Goal: Task Accomplishment & Management: Use online tool/utility

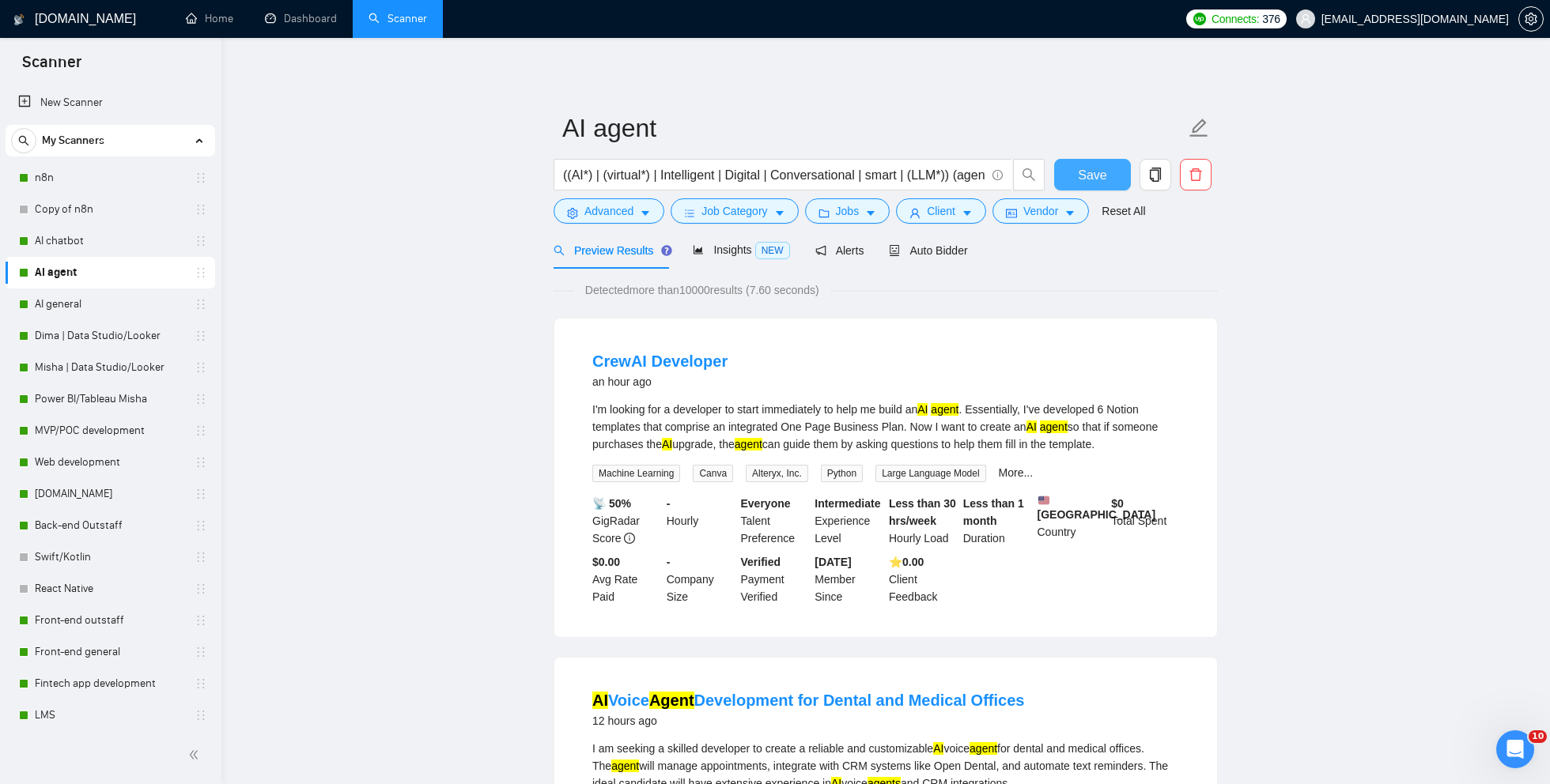
click at [1104, 168] on span "Save" at bounding box center [1092, 176] width 28 height 20
click at [912, 248] on span "Auto Bidder" at bounding box center [928, 250] width 79 height 13
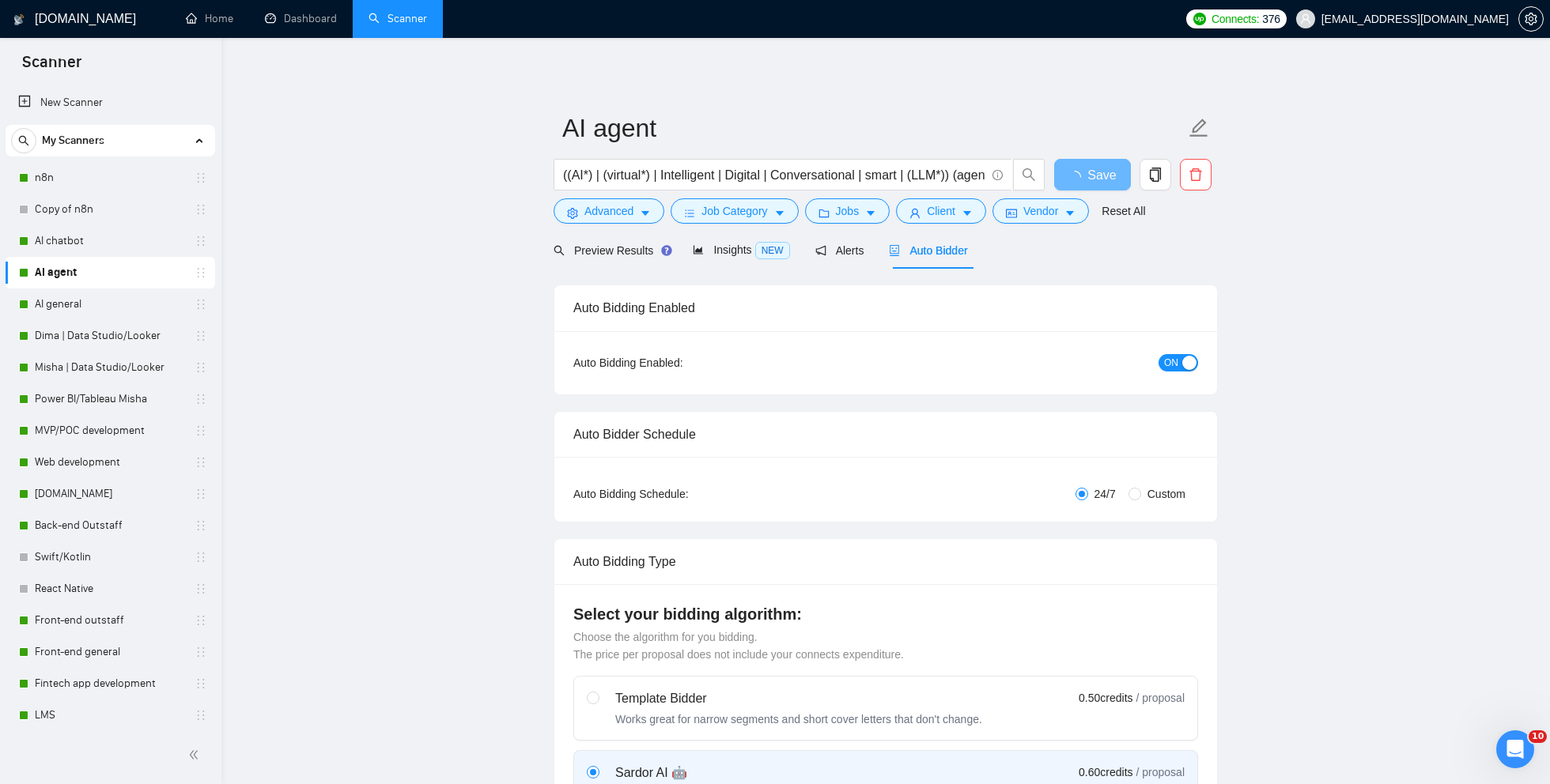
click at [66, 177] on link "n8n" at bounding box center [110, 178] width 150 height 32
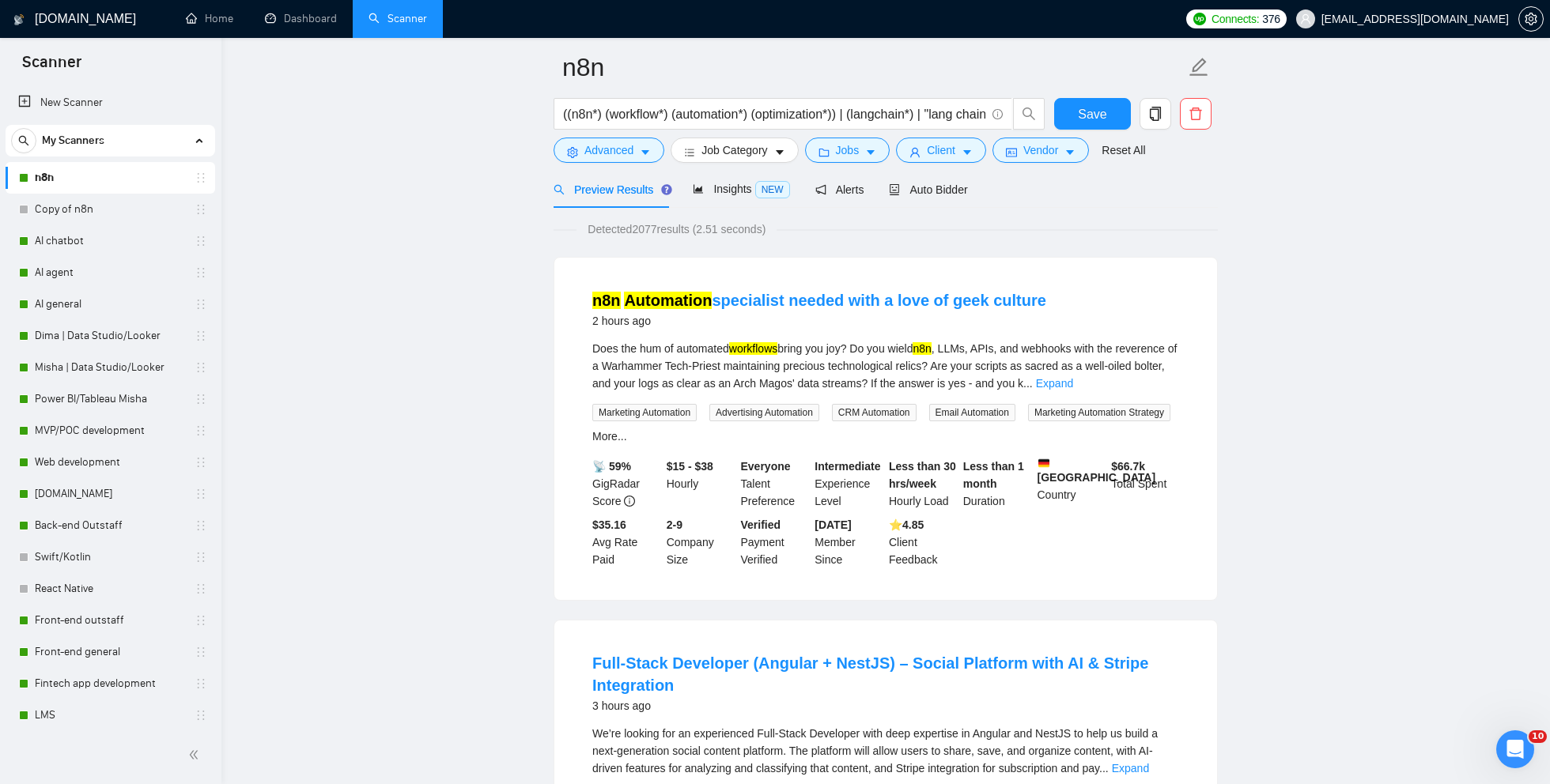
scroll to position [62, 0]
click at [1073, 383] on link "Expand" at bounding box center [1054, 382] width 37 height 13
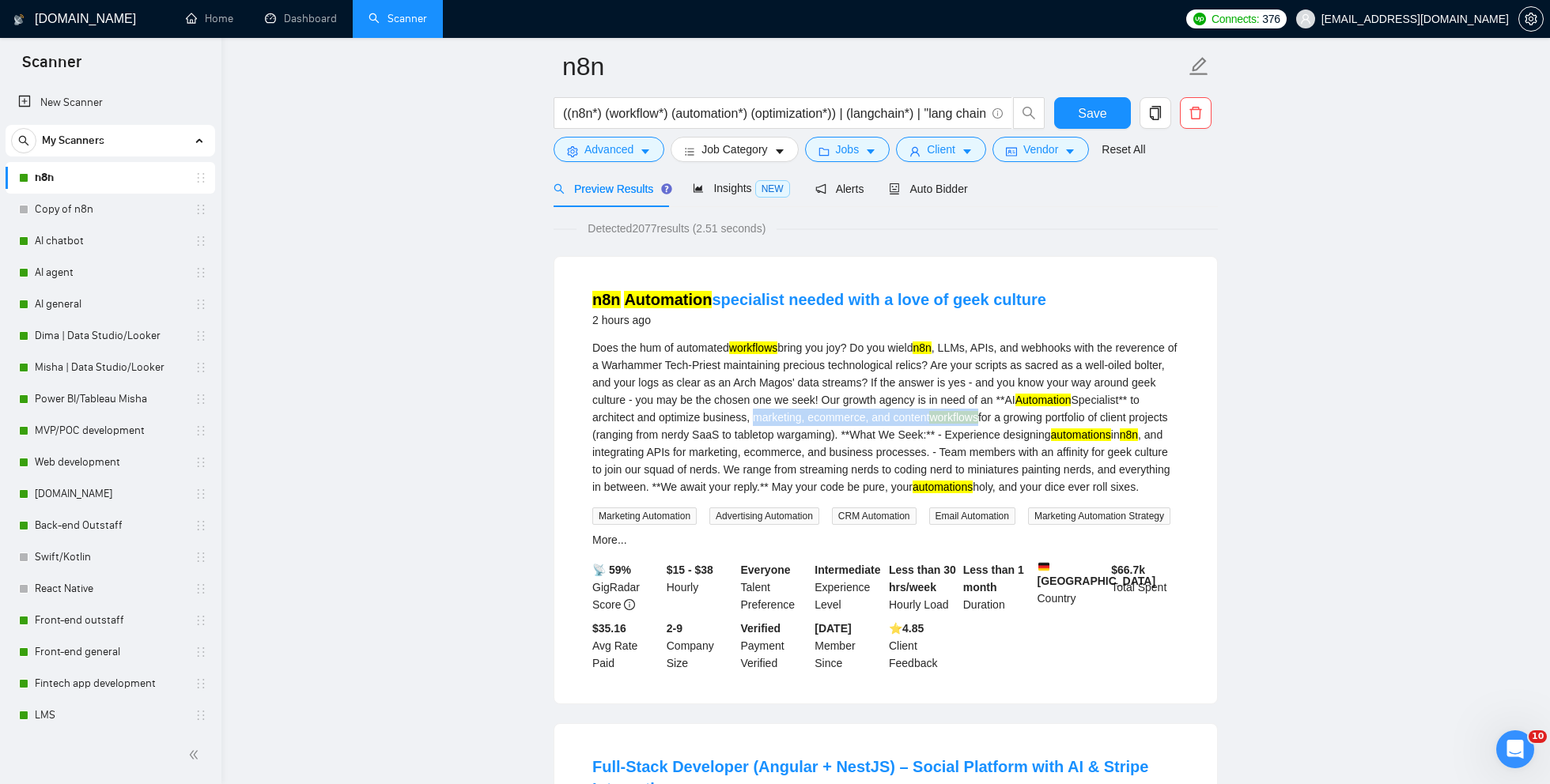
drag, startPoint x: 895, startPoint y: 420, endPoint x: 1135, endPoint y: 415, distance: 240.1
click at [1135, 416] on div "Does the hum of automated workflows bring you joy? Do you wield n8n , LLMs, API…" at bounding box center [885, 417] width 587 height 156
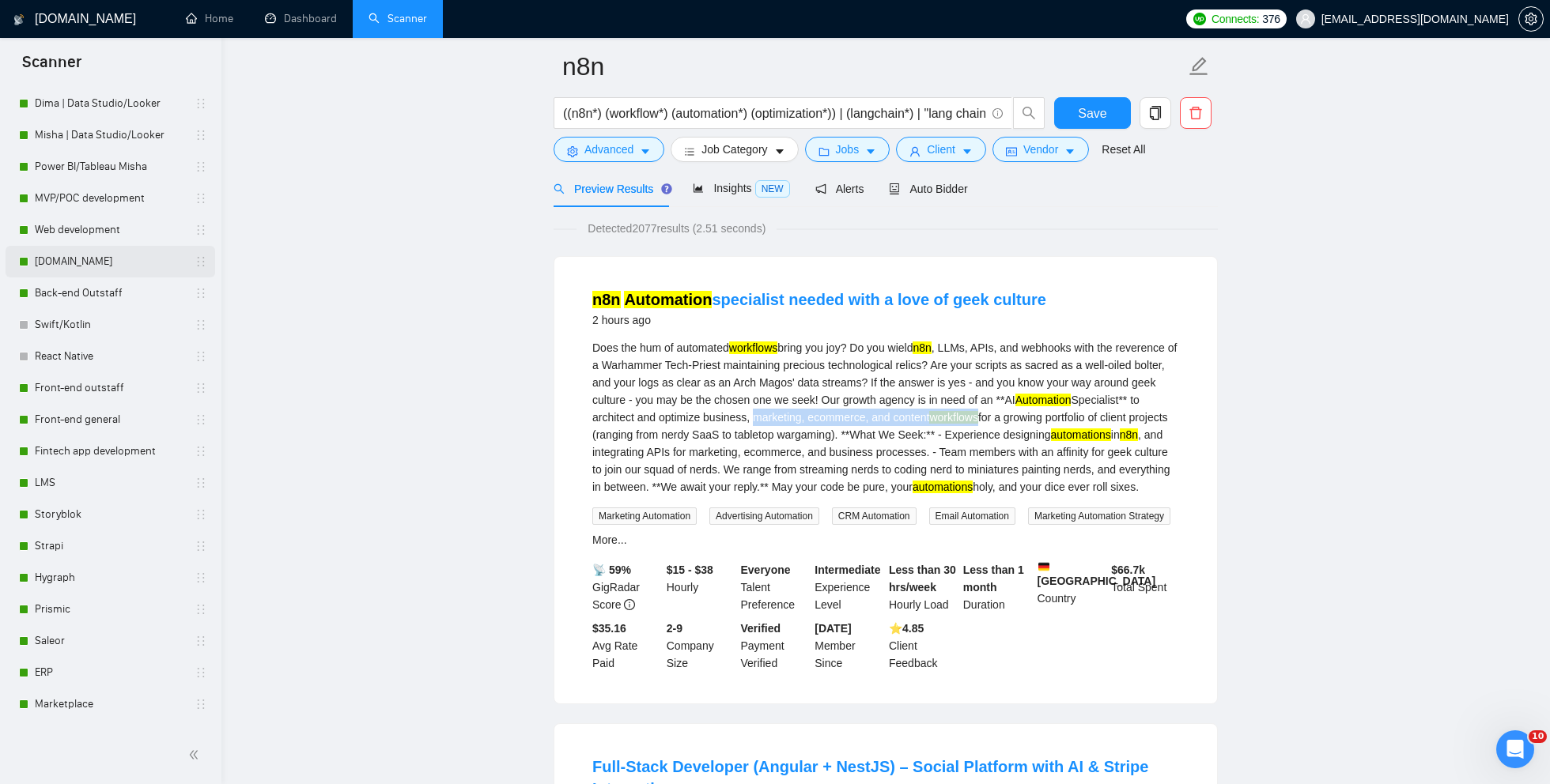
scroll to position [236, 0]
click at [83, 479] on link "LMS" at bounding box center [110, 480] width 150 height 32
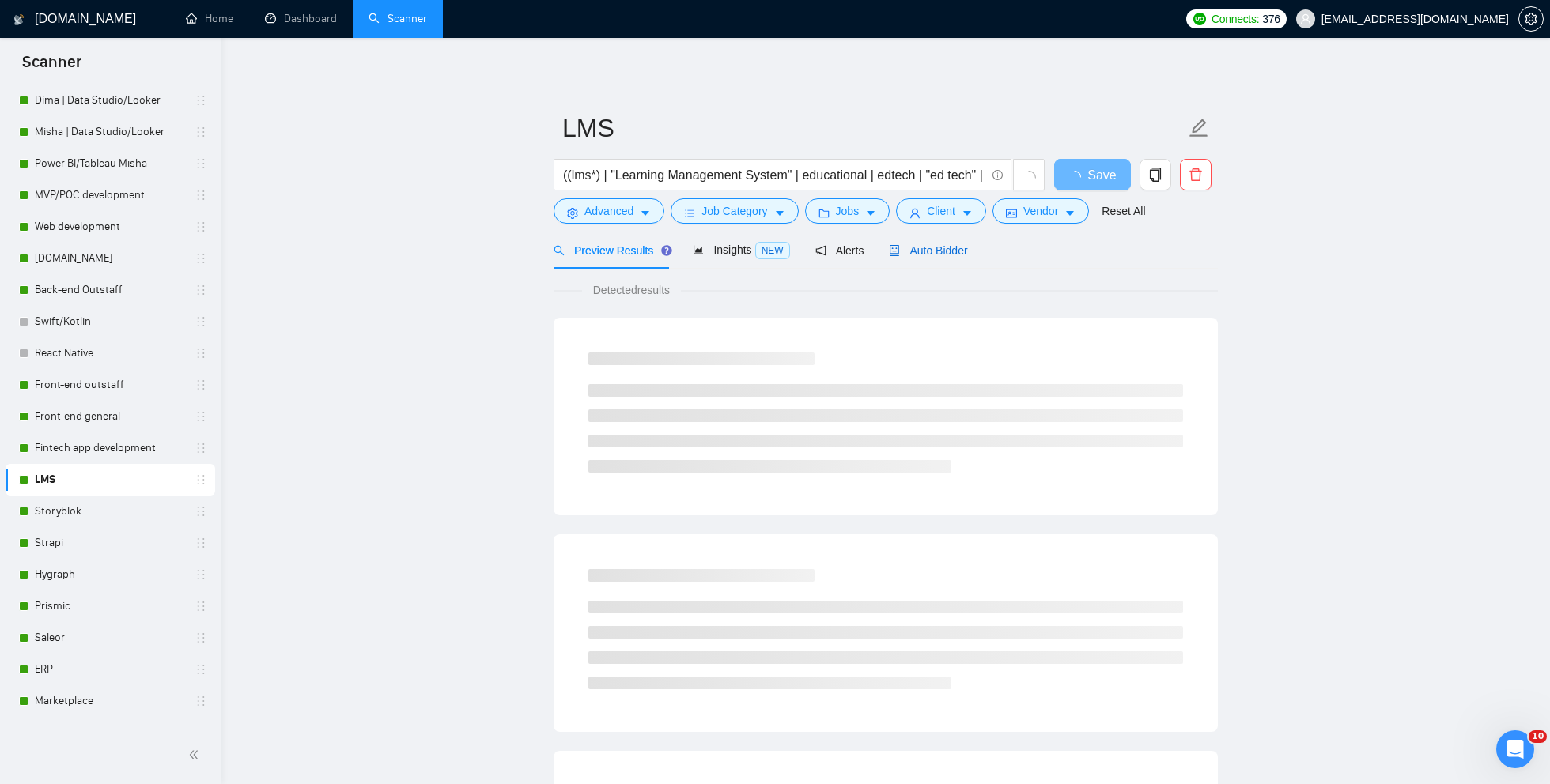
click at [933, 255] on span "Auto Bidder" at bounding box center [928, 250] width 79 height 13
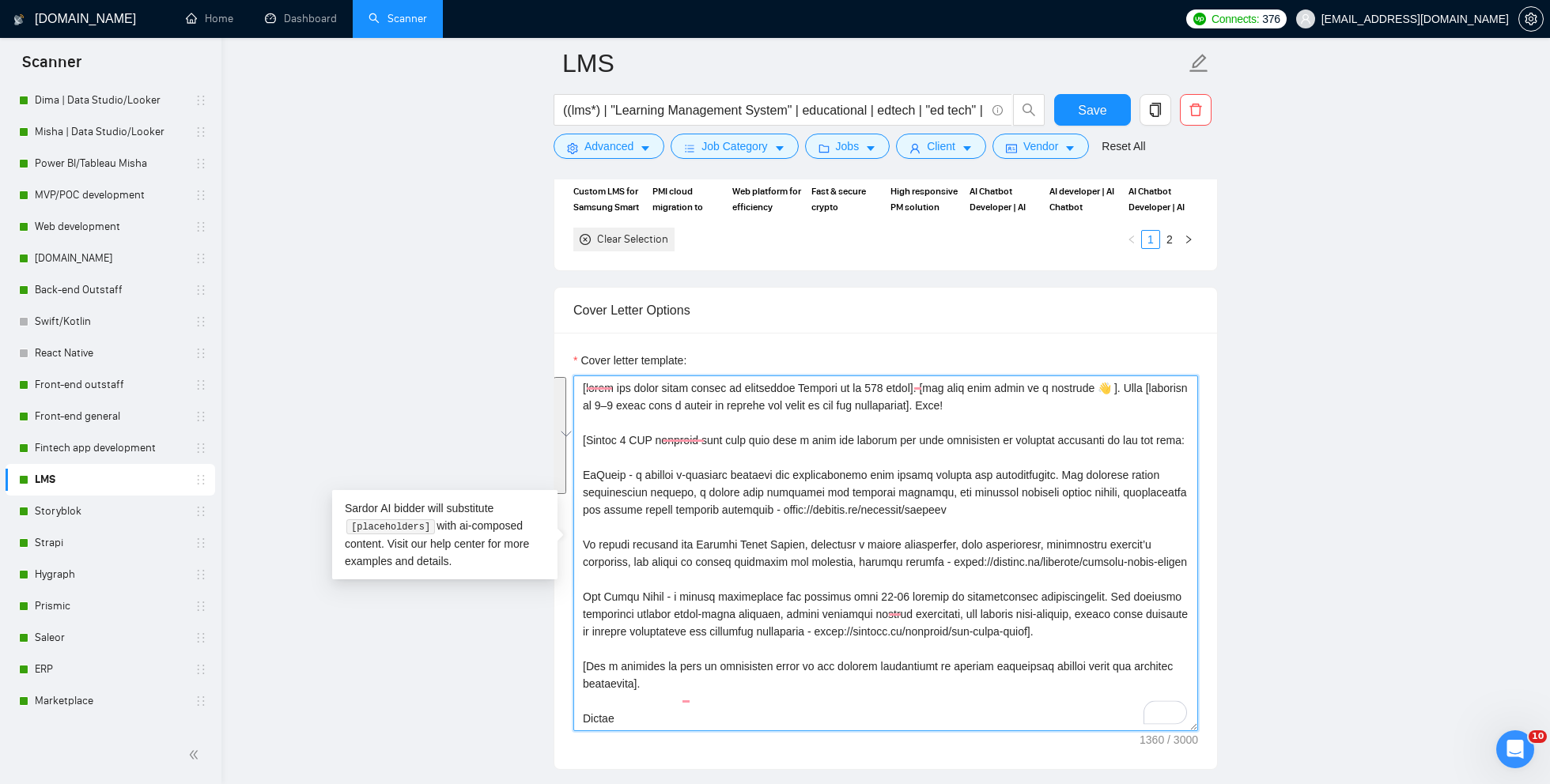
scroll to position [7, 0]
drag, startPoint x: 584, startPoint y: 462, endPoint x: 1113, endPoint y: 632, distance: 555.6
click at [1116, 634] on textarea "Cover letter template:" at bounding box center [885, 553] width 625 height 356
